Goal: Information Seeking & Learning: Check status

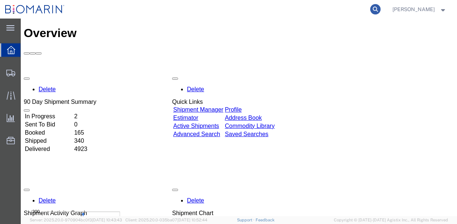
click at [375, 10] on icon at bounding box center [375, 9] width 10 height 10
paste input "16727453"
click at [380, 6] on icon at bounding box center [375, 9] width 10 height 10
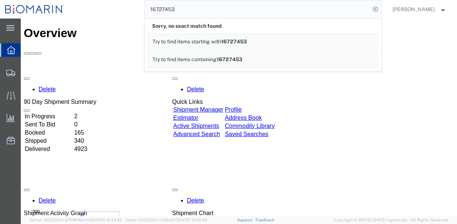
click at [175, 7] on input "16727453" at bounding box center [257, 9] width 225 height 18
paste input "20362410"
click at [376, 10] on icon at bounding box center [375, 9] width 10 height 10
click at [161, 8] on input "20362410" at bounding box center [257, 9] width 225 height 18
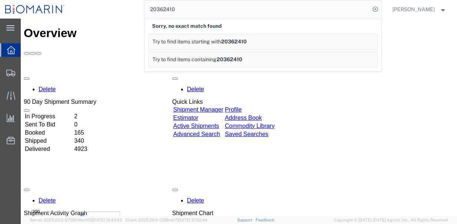
click at [161, 8] on input "20362410" at bounding box center [257, 9] width 225 height 18
paste input "327423"
click at [379, 8] on icon at bounding box center [375, 9] width 10 height 10
click at [163, 10] on input "327423" at bounding box center [257, 9] width 225 height 18
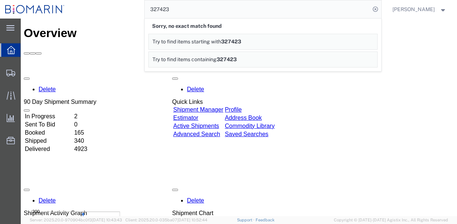
paste input "110000009"
click at [380, 10] on icon at bounding box center [375, 9] width 10 height 10
click at [175, 10] on input "1100000093" at bounding box center [257, 9] width 225 height 18
paste input "00368135058908"
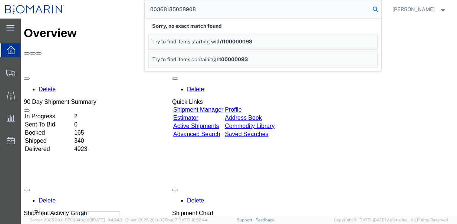
click at [380, 10] on icon at bounding box center [375, 9] width 10 height 10
click at [173, 14] on input "00368135058908" at bounding box center [257, 9] width 225 height 18
paste input "73869382"
type input "73869382"
click at [378, 8] on icon at bounding box center [375, 9] width 10 height 10
